Goal: Information Seeking & Learning: Learn about a topic

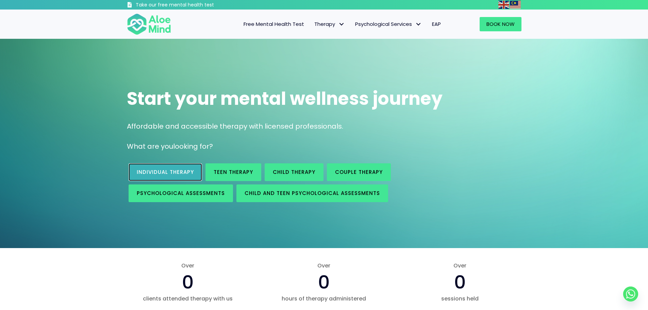
click at [140, 172] on span "Individual therapy" at bounding box center [165, 171] width 57 height 7
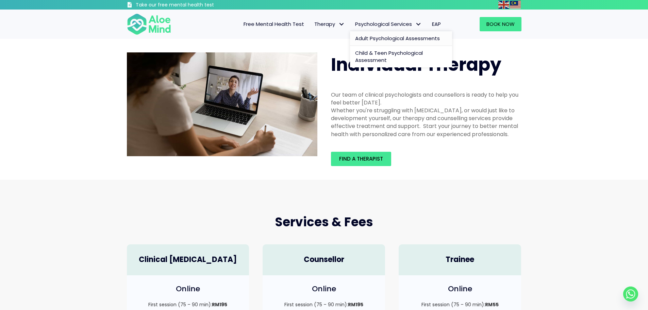
click at [367, 42] on span "Adult Psychological Assessments" at bounding box center [397, 38] width 85 height 7
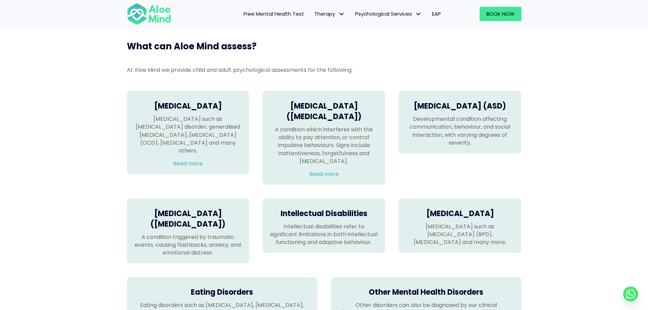
scroll to position [238, 0]
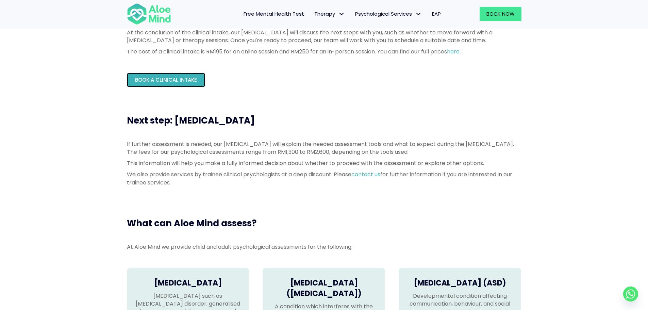
click at [159, 82] on span "Book a Clinical Intake" at bounding box center [166, 79] width 62 height 7
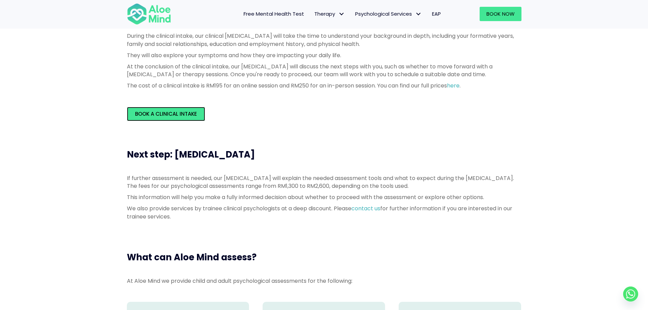
scroll to position [0, 0]
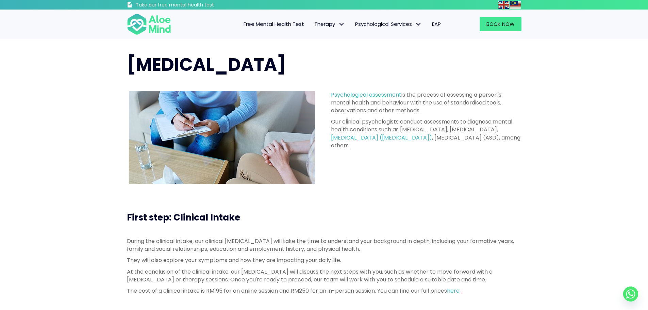
click at [282, 24] on span "Free Mental Health Test" at bounding box center [274, 23] width 61 height 7
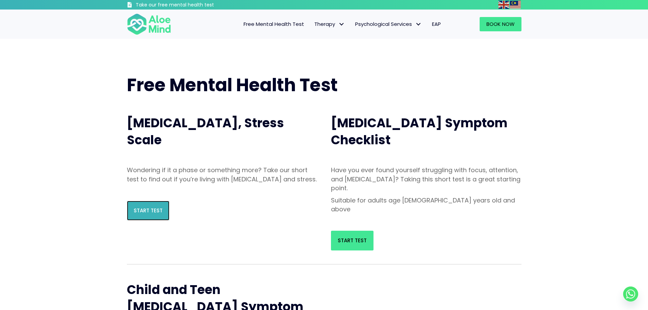
click at [136, 214] on span "Start Test" at bounding box center [148, 210] width 29 height 7
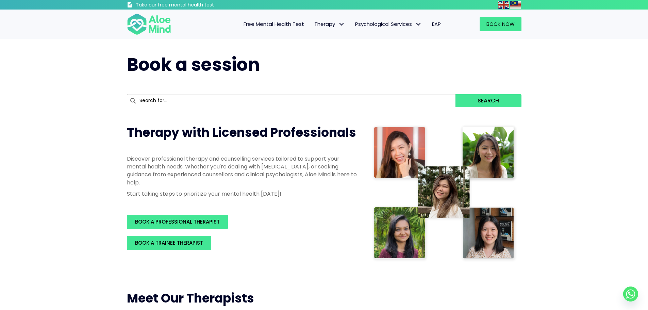
click at [264, 22] on span "Free Mental Health Test" at bounding box center [274, 23] width 61 height 7
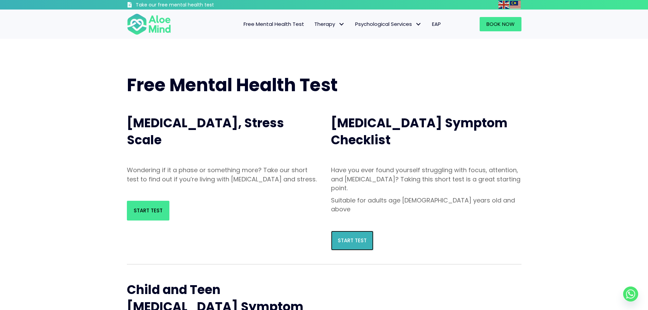
click at [356, 231] on link "Start Test" at bounding box center [352, 241] width 43 height 20
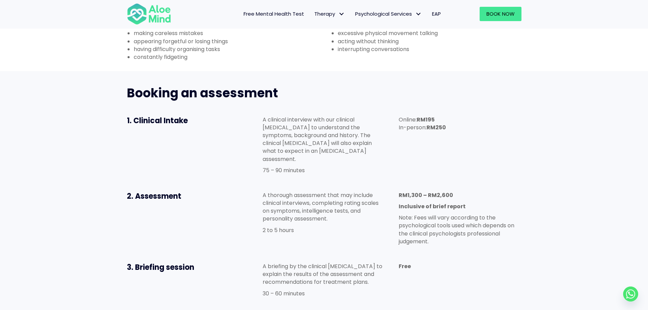
scroll to position [306, 0]
click at [323, 192] on p "A thorough assessment that may include clinical interviews, completing rating s…" at bounding box center [324, 208] width 122 height 32
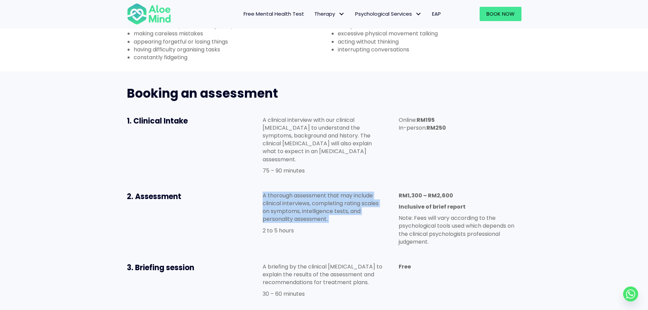
click at [323, 192] on p "A thorough assessment that may include clinical interviews, completing rating s…" at bounding box center [324, 208] width 122 height 32
click at [320, 192] on p "A thorough assessment that may include clinical interviews, completing rating s…" at bounding box center [324, 208] width 122 height 32
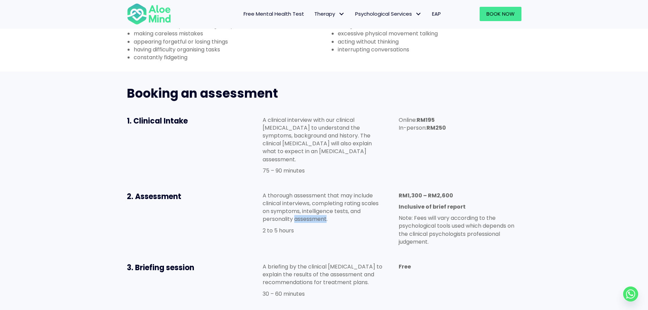
click at [320, 192] on p "A thorough assessment that may include clinical interviews, completing rating s…" at bounding box center [324, 208] width 122 height 32
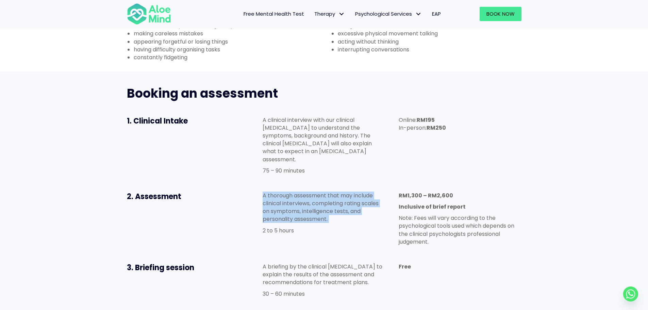
click at [320, 192] on p "A thorough assessment that may include clinical interviews, completing rating s…" at bounding box center [324, 208] width 122 height 32
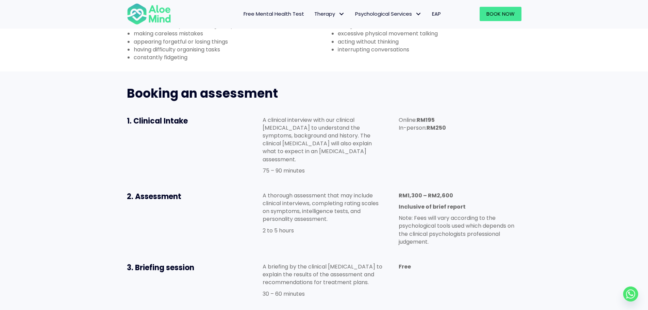
click at [507, 214] on p "Note: Fees will vary according to the psychological tools used which depends on…" at bounding box center [460, 230] width 122 height 32
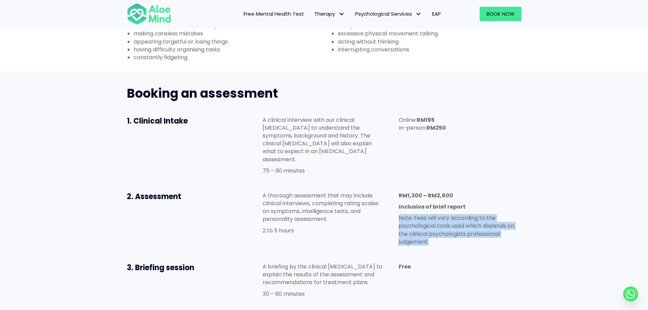
click at [507, 214] on p "Note: Fees will vary according to the psychological tools used which depends on…" at bounding box center [460, 230] width 122 height 32
